Goal: Information Seeking & Learning: Learn about a topic

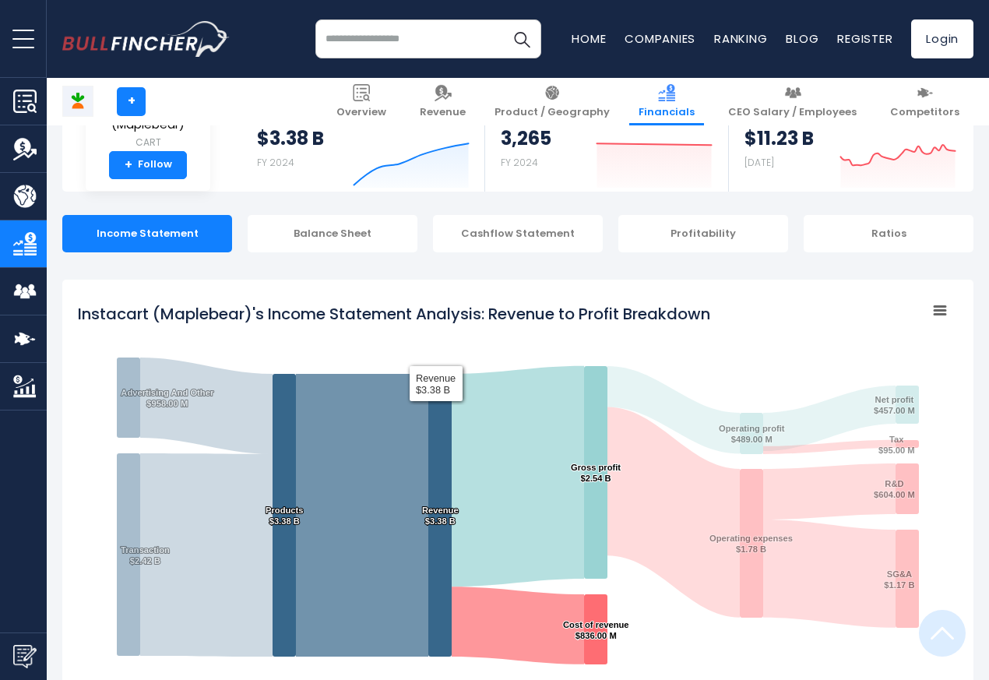
scroll to position [842, 0]
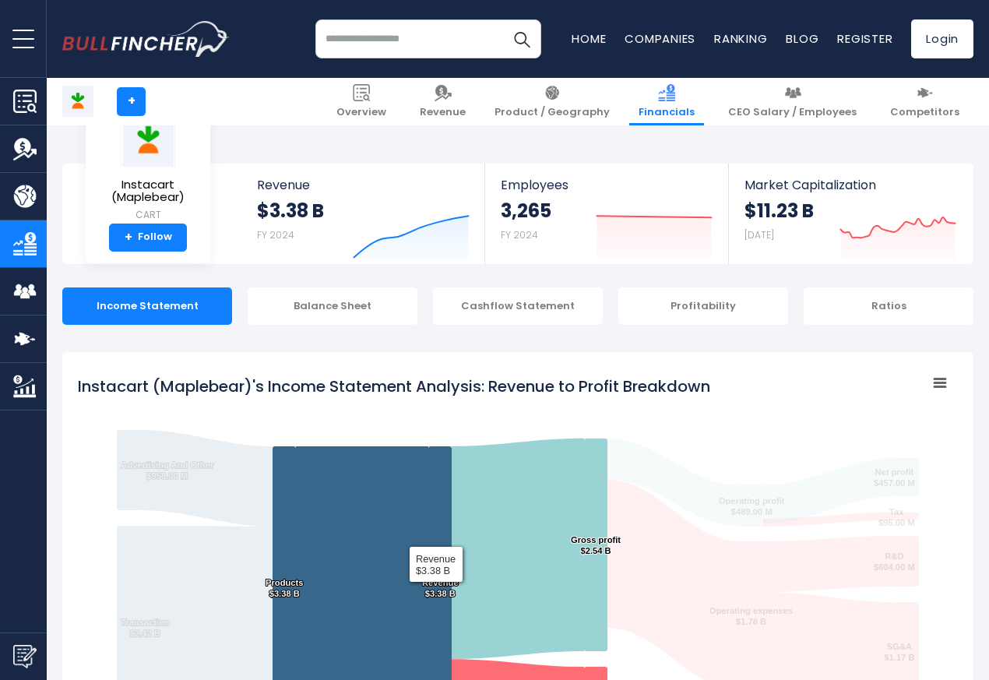
scroll to position [842, 0]
